Goal: Information Seeking & Learning: Check status

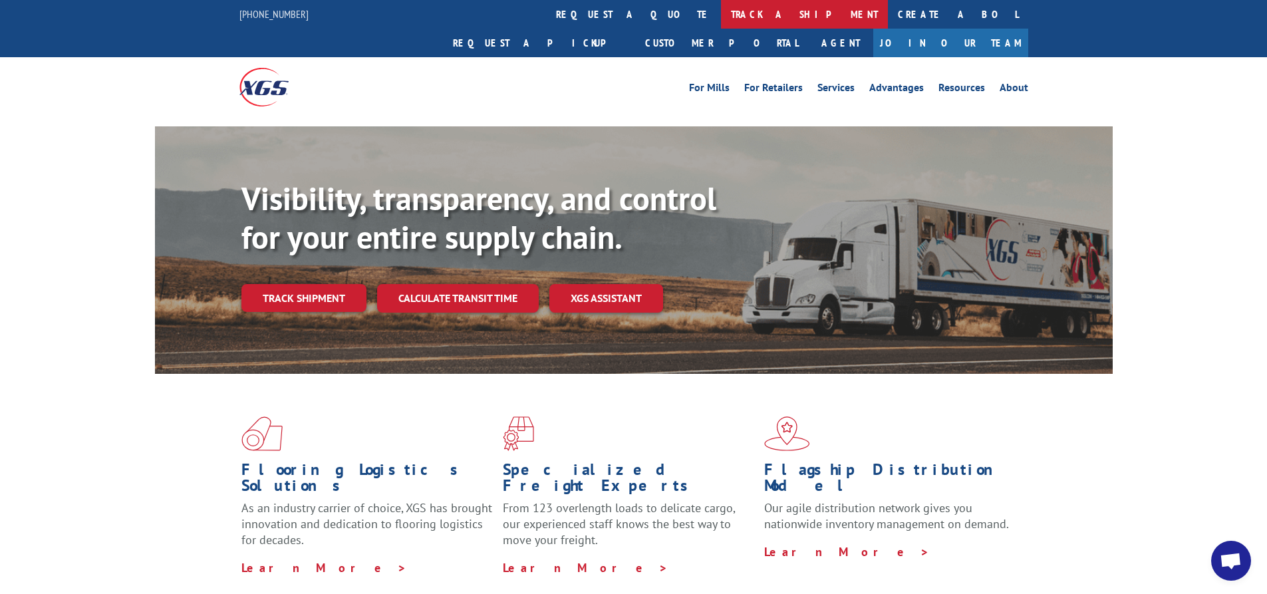
click at [721, 12] on link "track a shipment" at bounding box center [804, 14] width 167 height 29
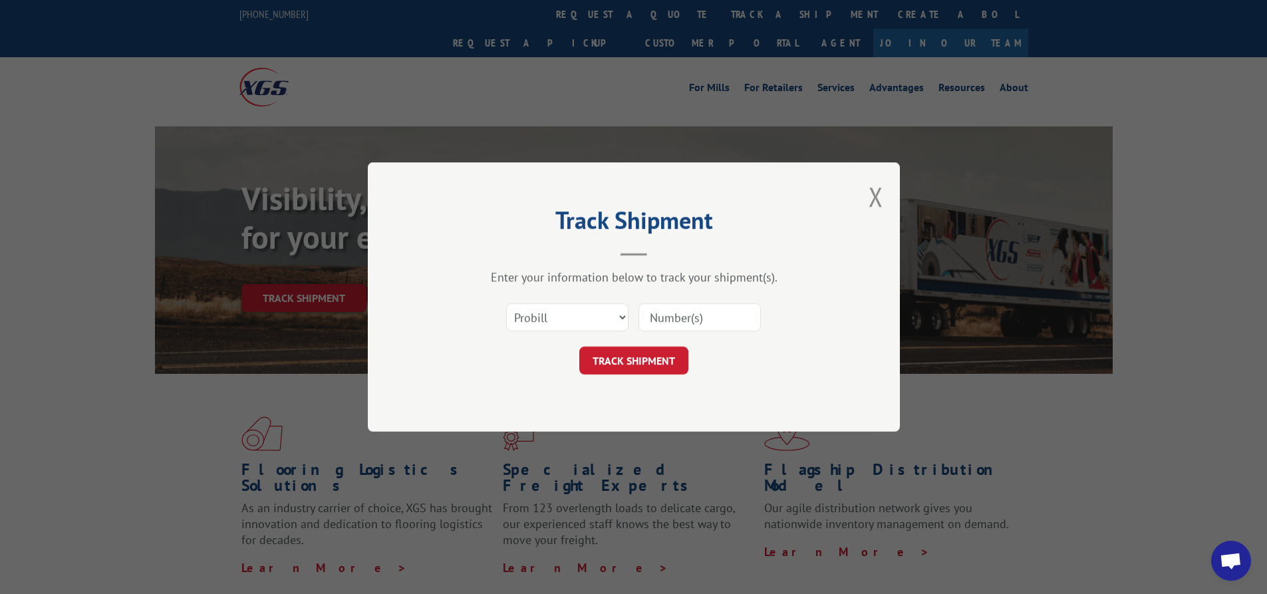
click at [677, 312] on input at bounding box center [700, 317] width 122 height 28
type input "17547626"
click at [652, 353] on button "TRACK SHIPMENT" at bounding box center [633, 361] width 109 height 28
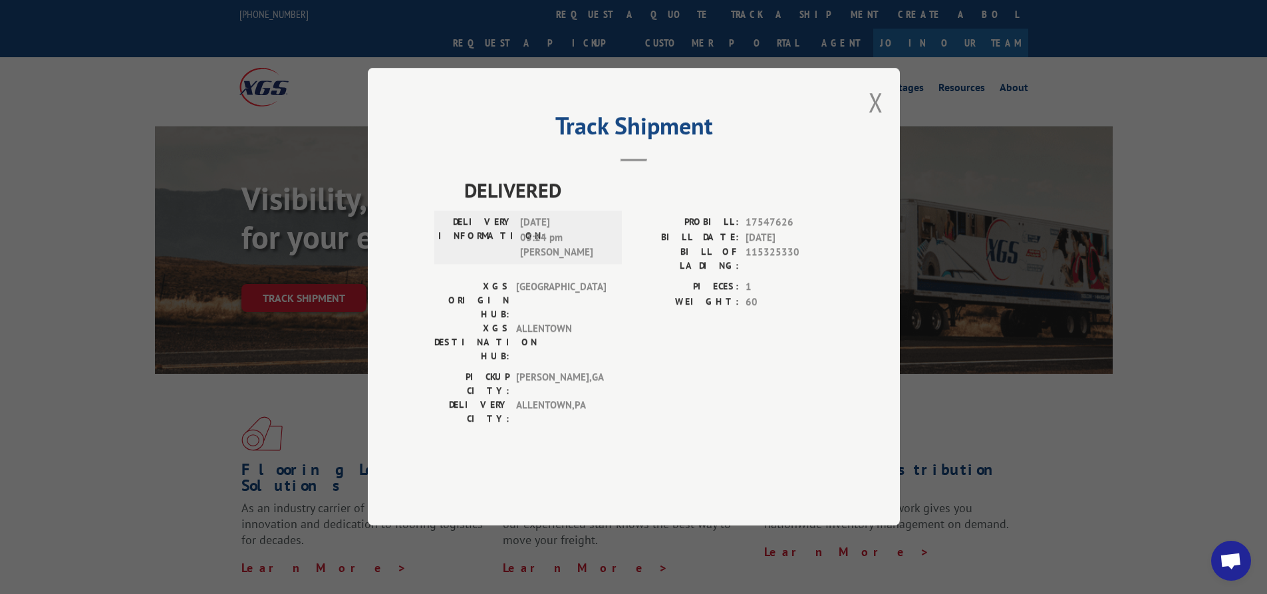
click at [880, 120] on button "Close modal" at bounding box center [876, 101] width 15 height 35
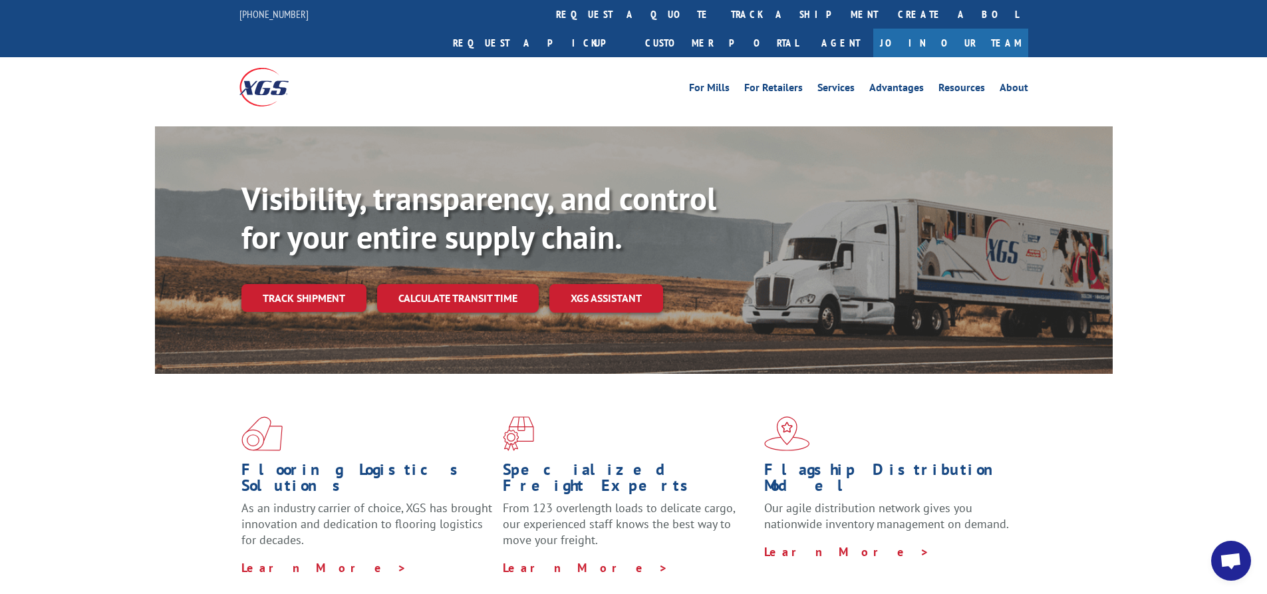
drag, startPoint x: 593, startPoint y: 11, endPoint x: 593, endPoint y: 19, distance: 8.6
click at [721, 11] on link "track a shipment" at bounding box center [804, 14] width 167 height 29
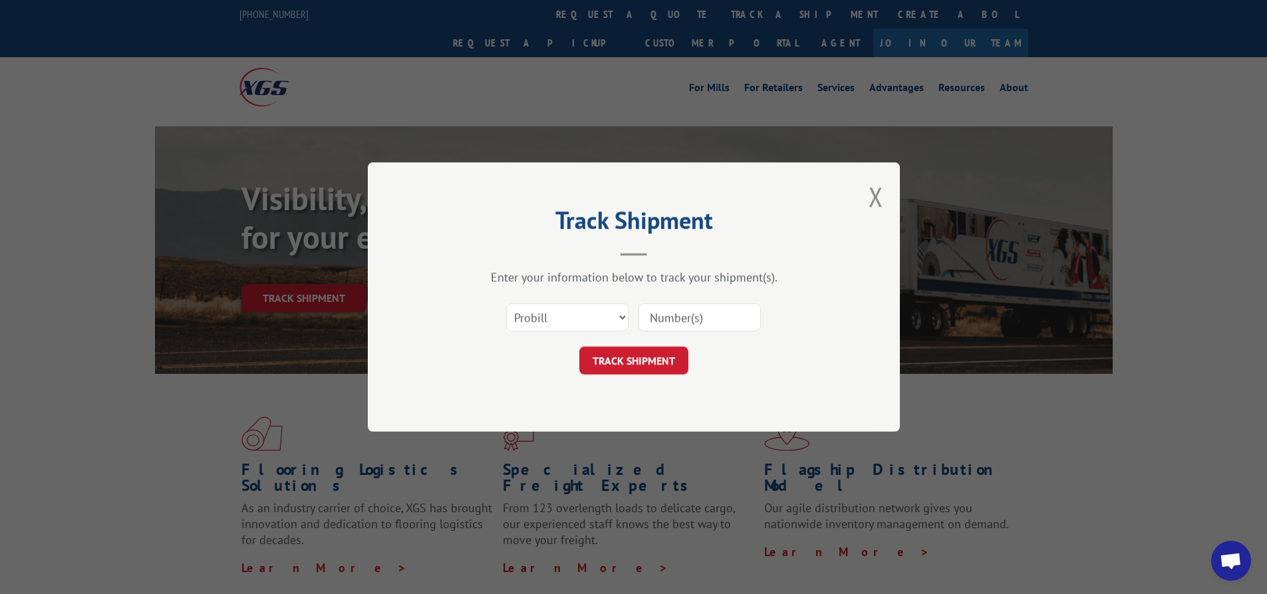
click at [679, 309] on input at bounding box center [700, 317] width 122 height 28
type input "17547801"
click at [630, 359] on button "TRACK SHIPMENT" at bounding box center [633, 361] width 109 height 28
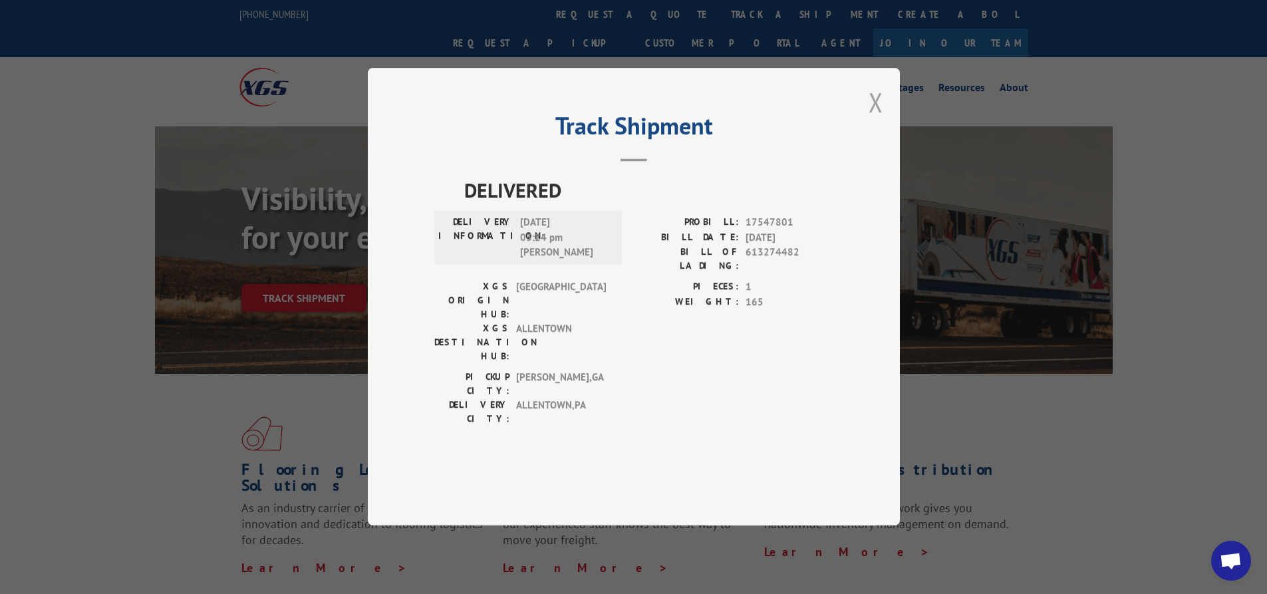
click at [873, 120] on button "Close modal" at bounding box center [876, 101] width 15 height 35
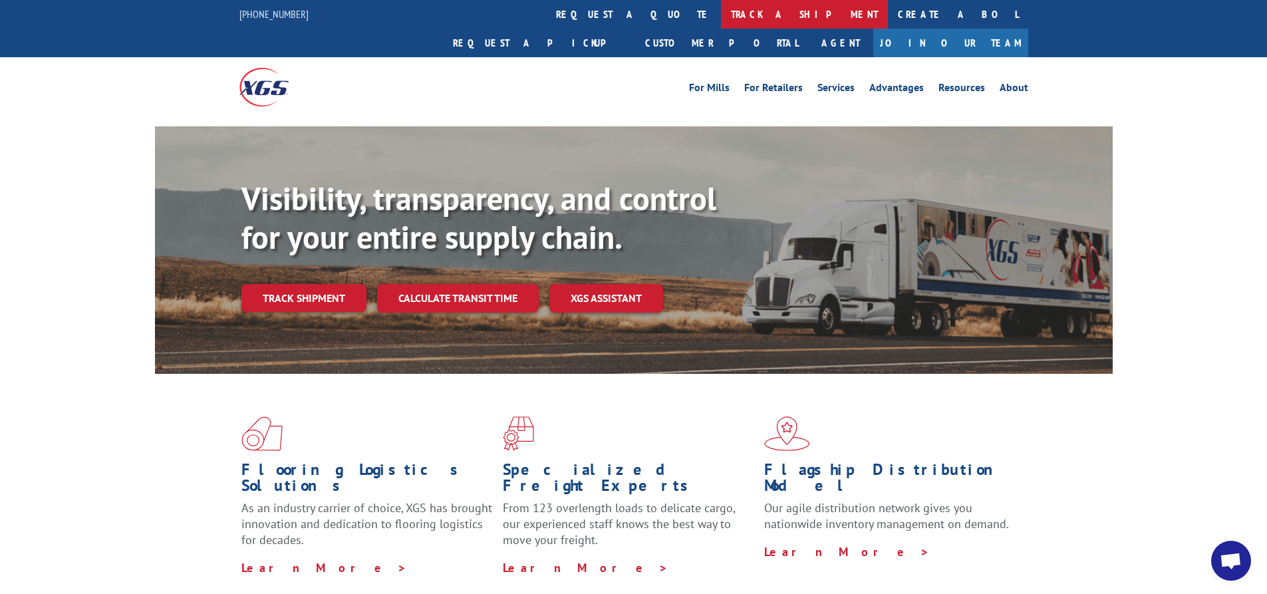
click at [721, 19] on link "track a shipment" at bounding box center [804, 14] width 167 height 29
